Goal: Check status: Check status

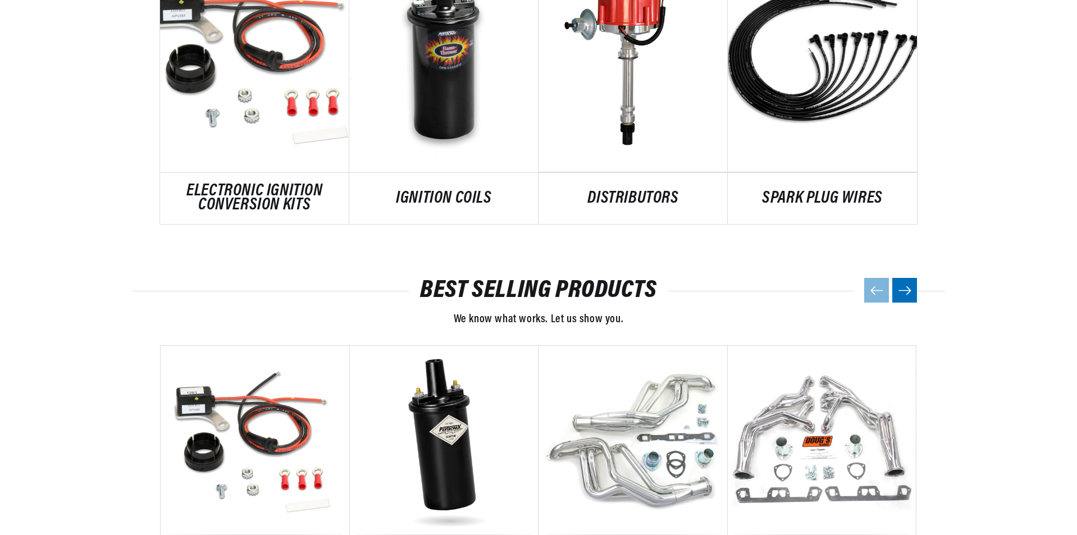
scroll to position [1511, 0]
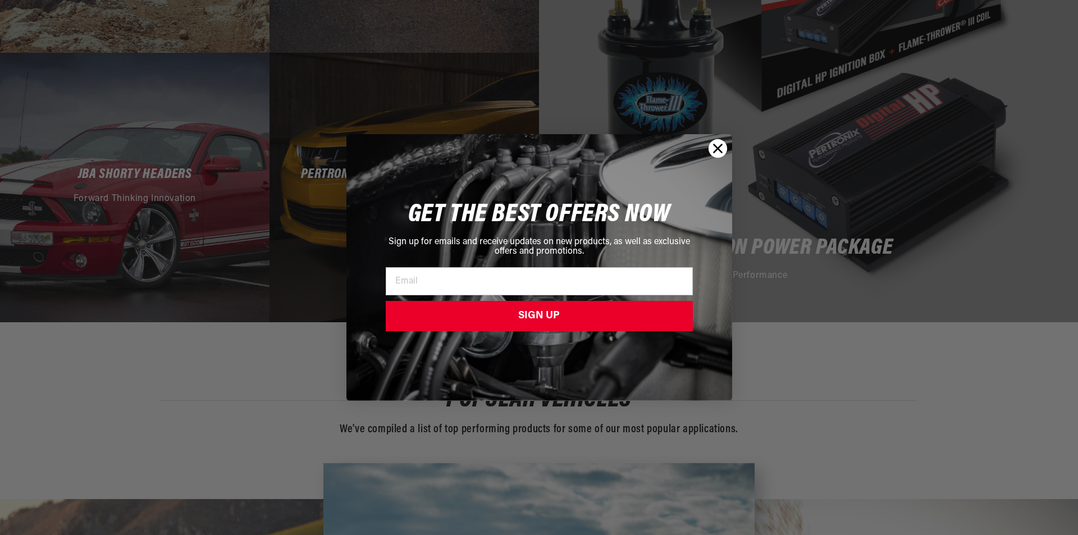
click at [239, 223] on div "Close dialog GET THE BEST OFFERS NOW Sign up for emails and receive updates on …" at bounding box center [539, 267] width 1078 height 535
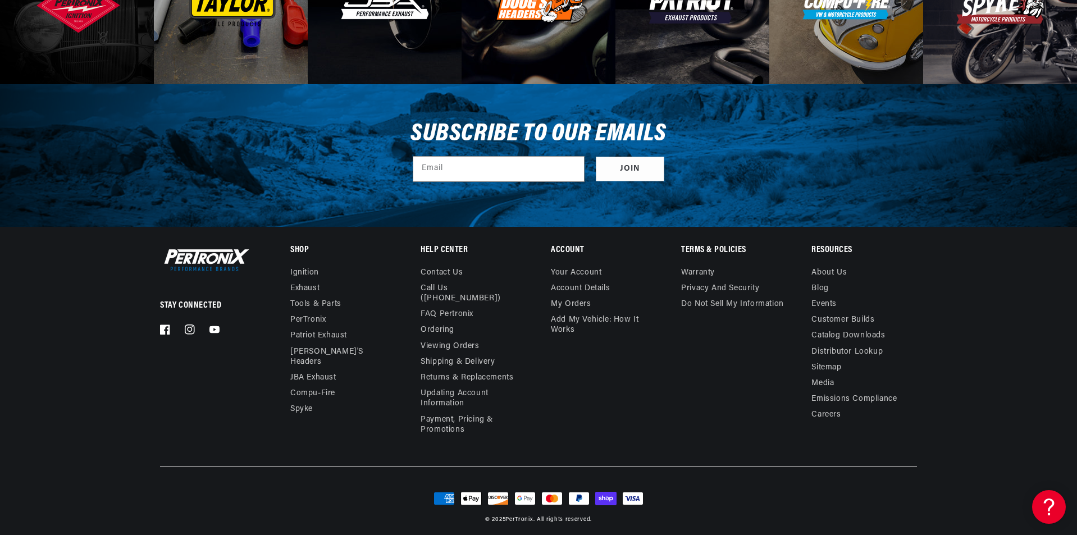
scroll to position [0, 340]
click at [445, 339] on link "Viewing Orders" at bounding box center [449, 347] width 58 height 16
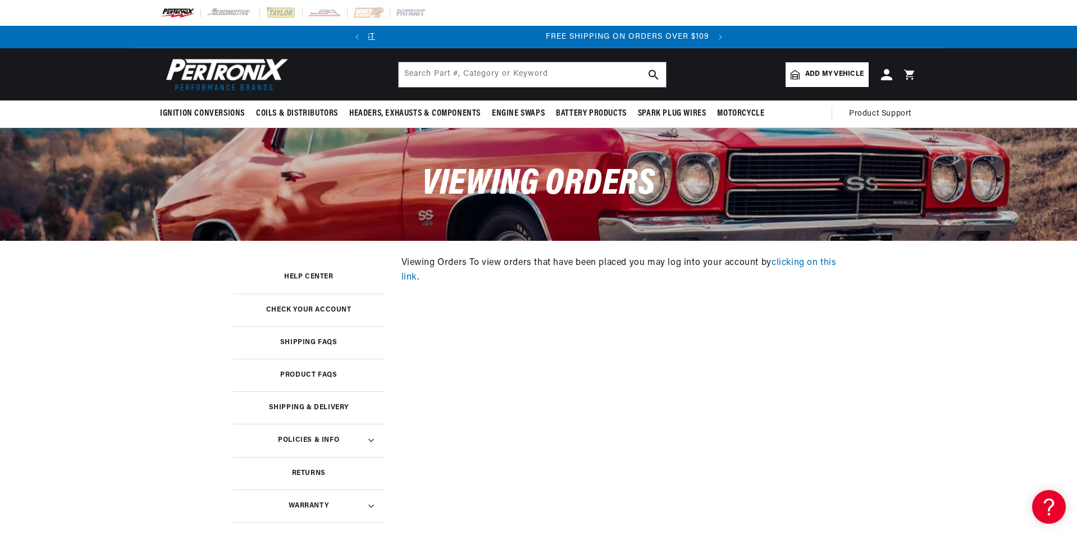
click at [825, 260] on link "clicking on this link" at bounding box center [618, 270] width 435 height 24
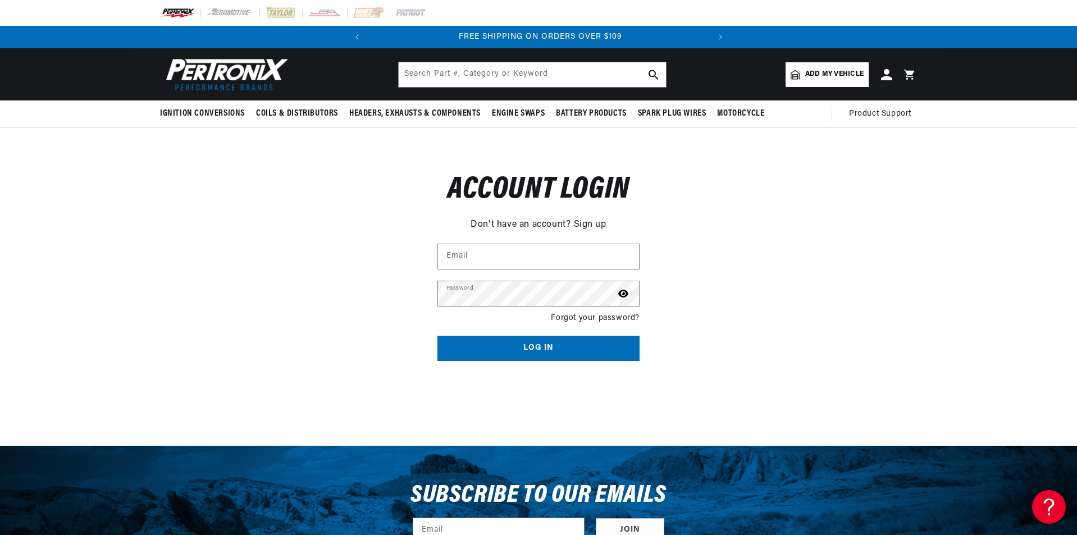
scroll to position [0, 340]
